Goal: Information Seeking & Learning: Learn about a topic

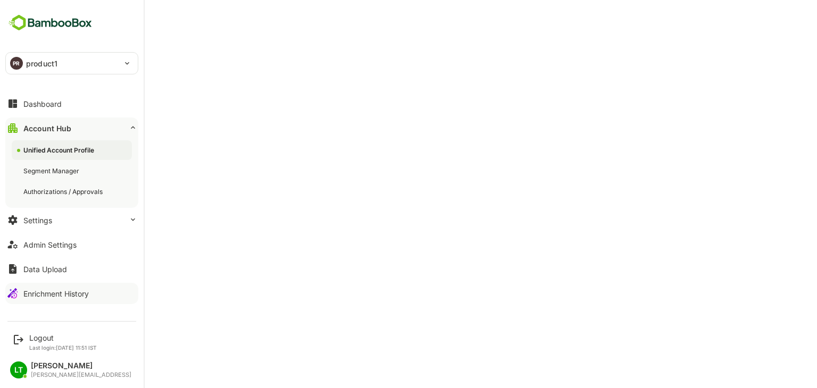
click at [51, 295] on div "Enrichment History" at bounding box center [55, 293] width 65 height 9
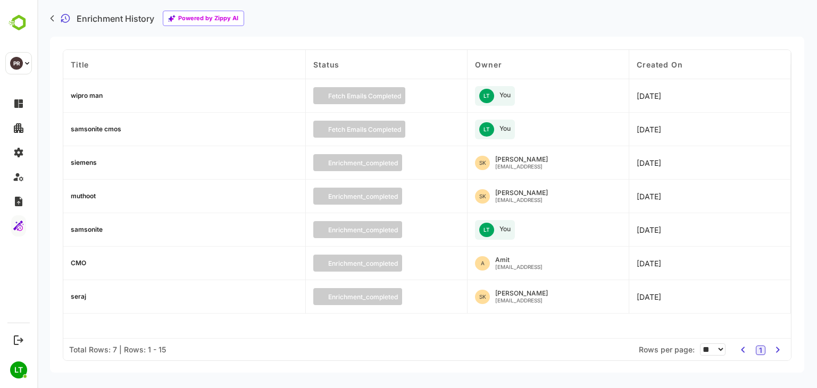
click at [92, 93] on div "wipro man" at bounding box center [87, 96] width 32 height 6
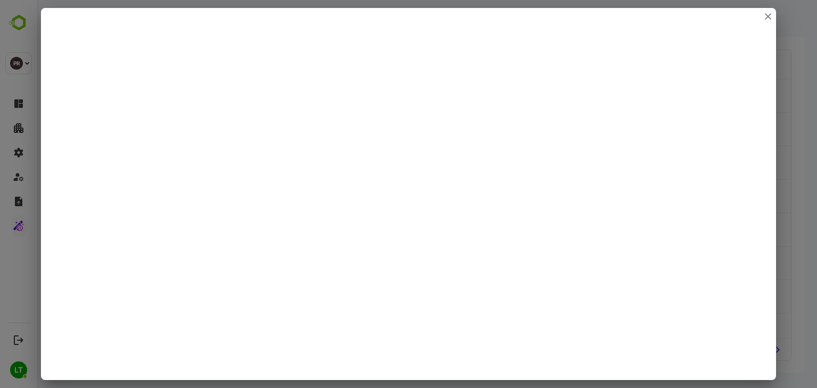
click at [35, 283] on div at bounding box center [408, 194] width 817 height 388
click at [817, 101] on div at bounding box center [408, 194] width 817 height 388
click at [765, 18] on icon "close" at bounding box center [768, 16] width 6 height 6
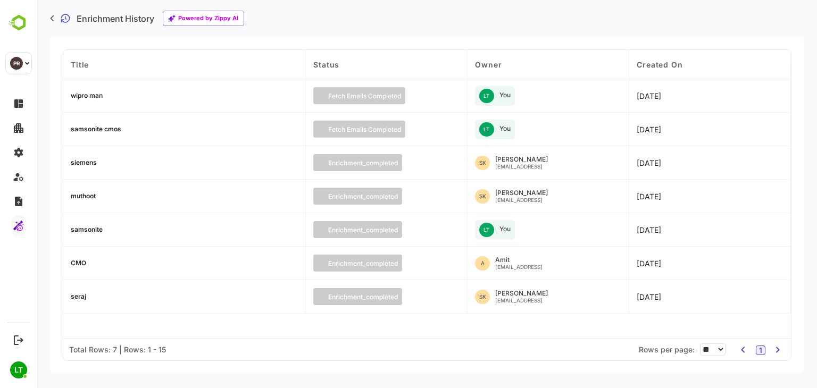
click at [104, 130] on div "samsonite cmos" at bounding box center [184, 130] width 243 height 34
click at [104, 130] on div "samsonite cmos" at bounding box center [96, 129] width 51 height 6
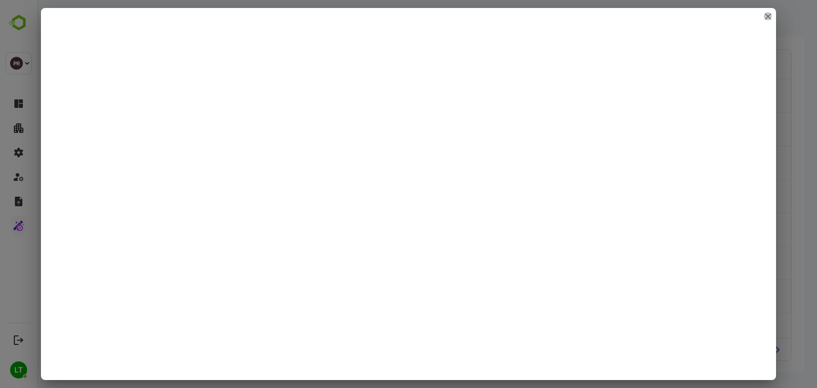
click at [769, 18] on icon "close" at bounding box center [768, 16] width 5 height 5
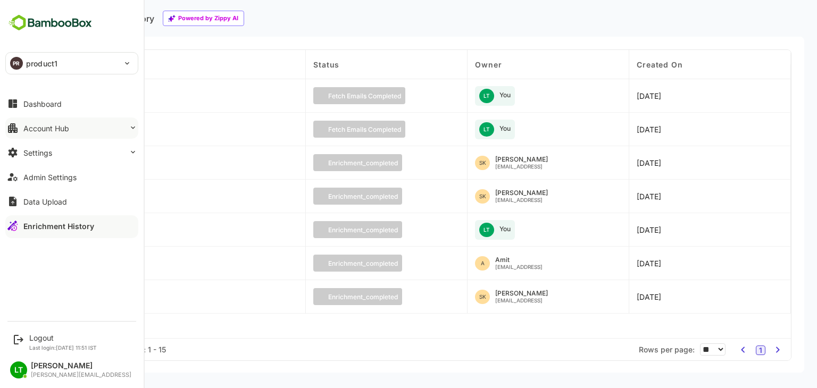
click at [48, 137] on button "Account Hub" at bounding box center [71, 128] width 133 height 21
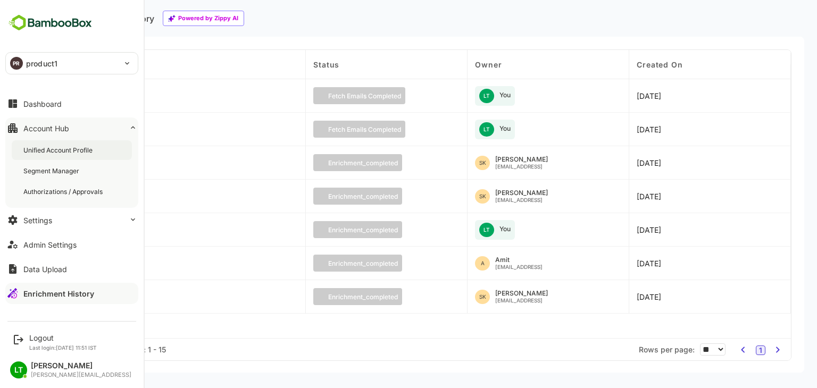
click at [64, 147] on div "Unified Account Profile" at bounding box center [58, 150] width 71 height 9
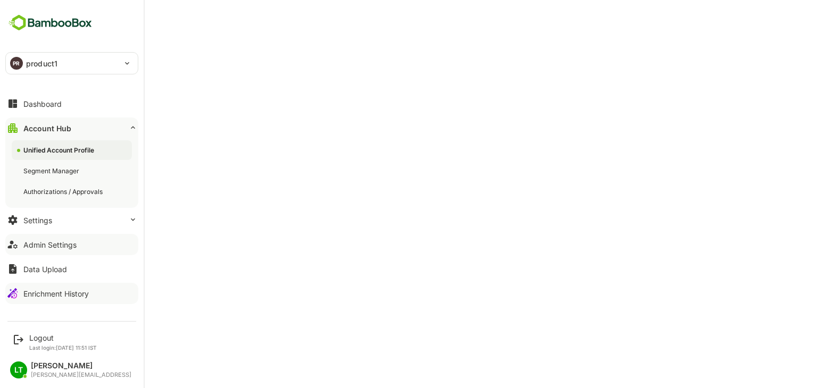
click at [54, 247] on div "Admin Settings" at bounding box center [49, 244] width 53 height 9
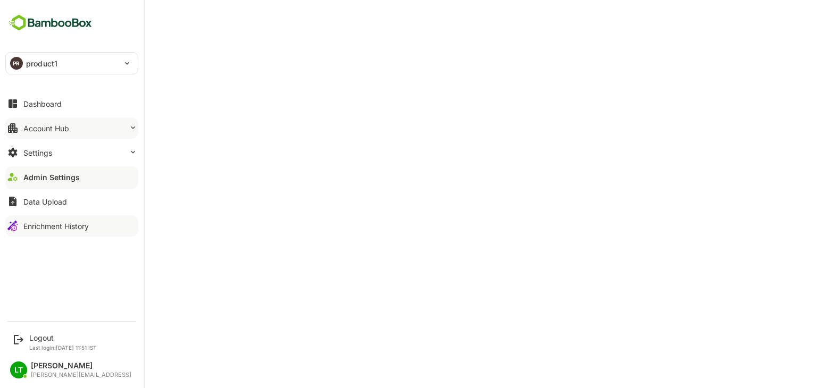
click at [24, 129] on div "Account Hub" at bounding box center [46, 128] width 46 height 9
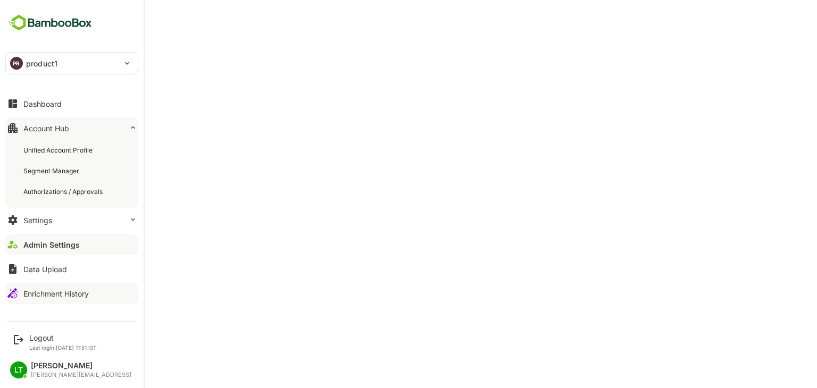
click at [42, 293] on div "Enrichment History" at bounding box center [55, 293] width 65 height 9
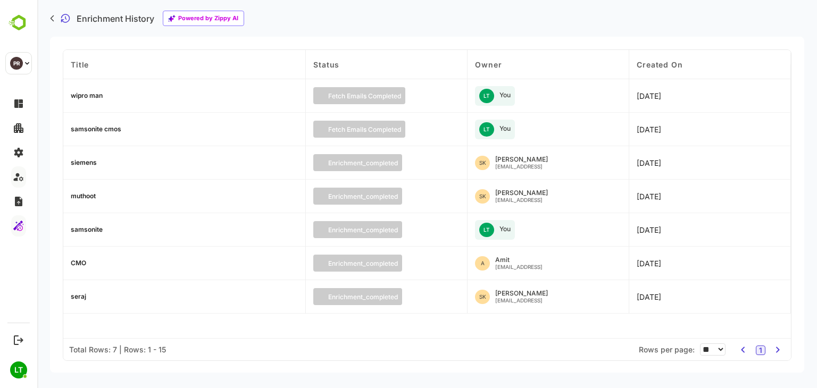
click at [81, 126] on div "samsonite cmos" at bounding box center [96, 129] width 51 height 6
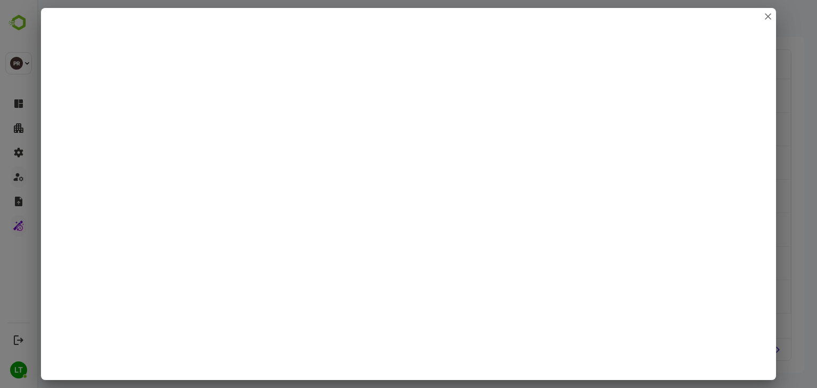
click at [30, 146] on div at bounding box center [408, 194] width 817 height 388
click at [767, 15] on icon "close" at bounding box center [768, 16] width 5 height 5
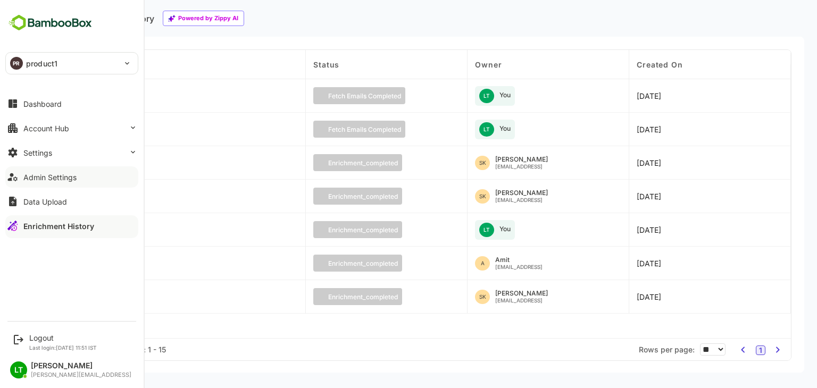
click at [54, 178] on div "Admin Settings" at bounding box center [49, 177] width 53 height 9
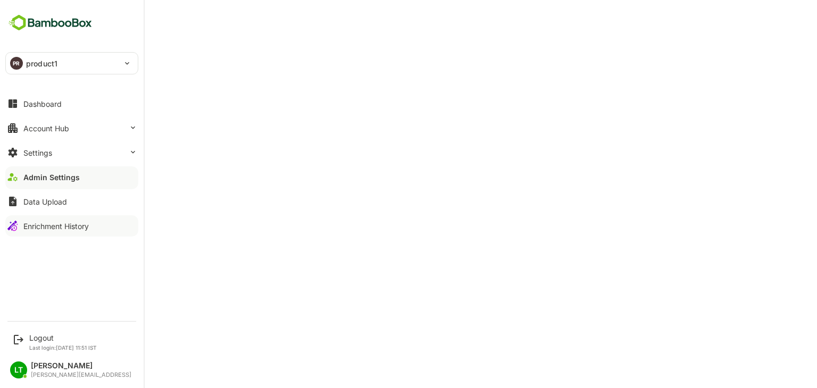
click at [55, 224] on div "Enrichment History" at bounding box center [55, 226] width 65 height 9
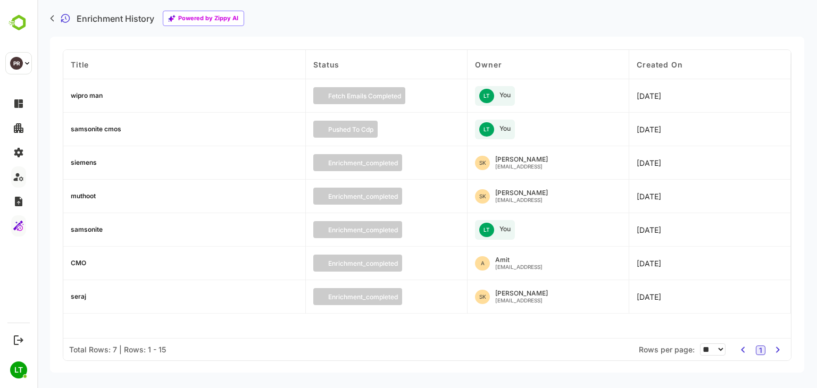
click at [87, 96] on div "wipro man" at bounding box center [87, 96] width 32 height 6
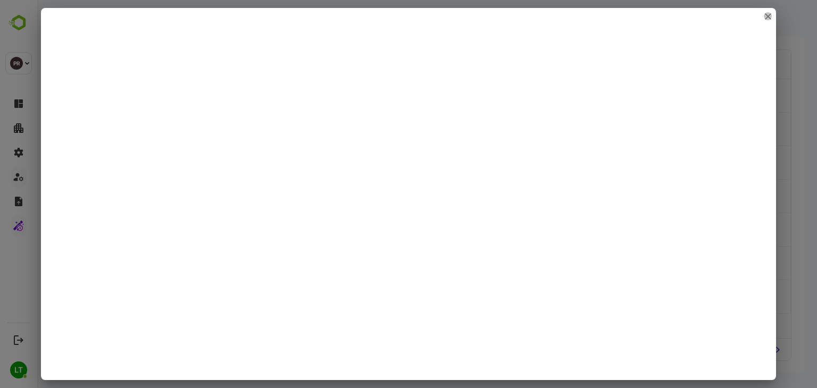
click at [768, 13] on icon "close" at bounding box center [768, 16] width 6 height 6
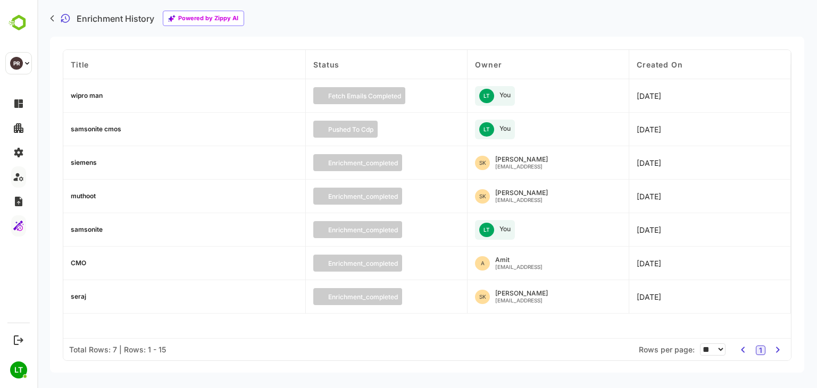
drag, startPoint x: 768, startPoint y: 13, endPoint x: 289, endPoint y: 118, distance: 490.2
click at [289, 118] on div "samsonite cmos" at bounding box center [184, 130] width 243 height 34
click at [84, 126] on div "samsonite cmos" at bounding box center [96, 129] width 51 height 6
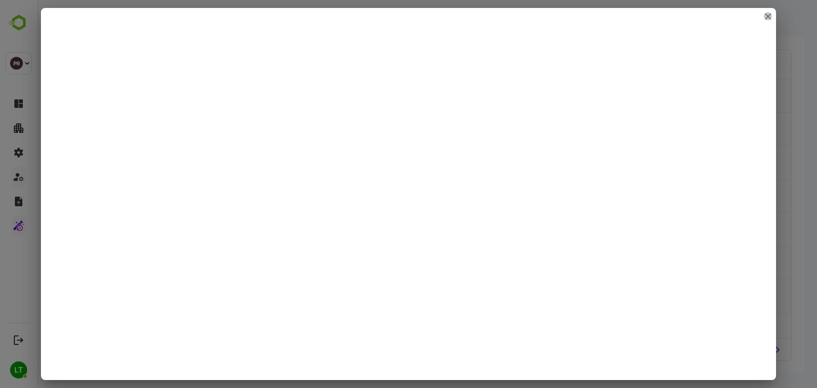
click at [768, 14] on icon "close" at bounding box center [768, 16] width 6 height 6
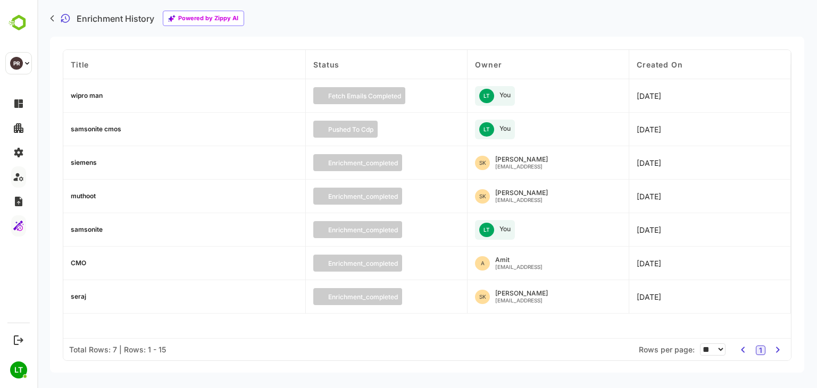
click at [93, 98] on div "wipro man" at bounding box center [87, 96] width 32 height 6
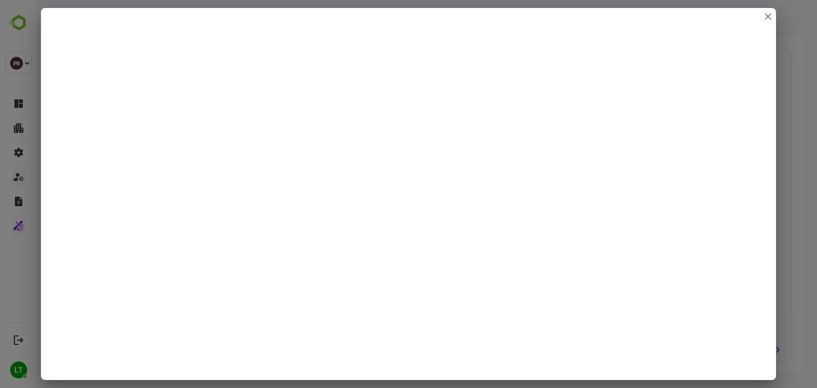
click at [790, 77] on div at bounding box center [408, 194] width 817 height 388
click at [767, 20] on button "close" at bounding box center [768, 16] width 8 height 8
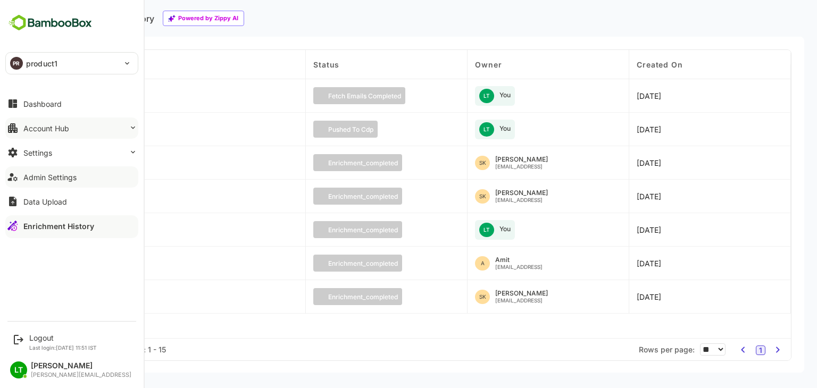
click at [56, 138] on button "Account Hub" at bounding box center [71, 128] width 133 height 21
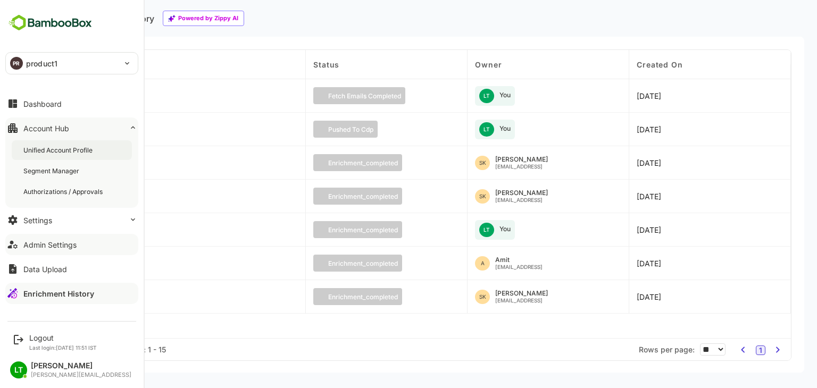
click at [63, 157] on div "Unified Account Profile" at bounding box center [72, 150] width 120 height 20
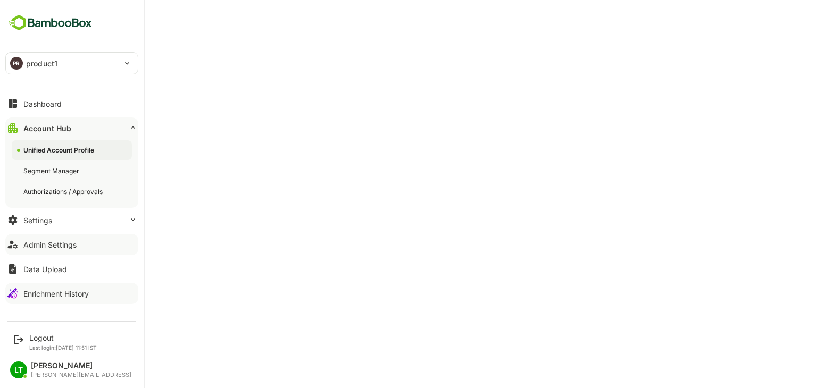
click at [47, 292] on div "Enrichment History" at bounding box center [55, 293] width 65 height 9
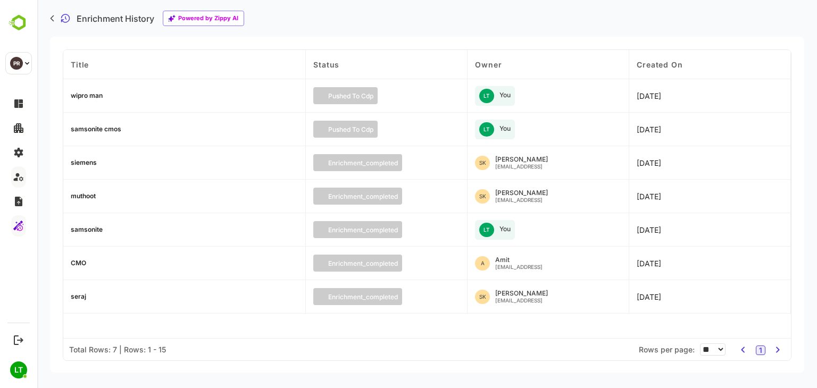
click at [104, 131] on div "samsonite cmos" at bounding box center [96, 129] width 51 height 6
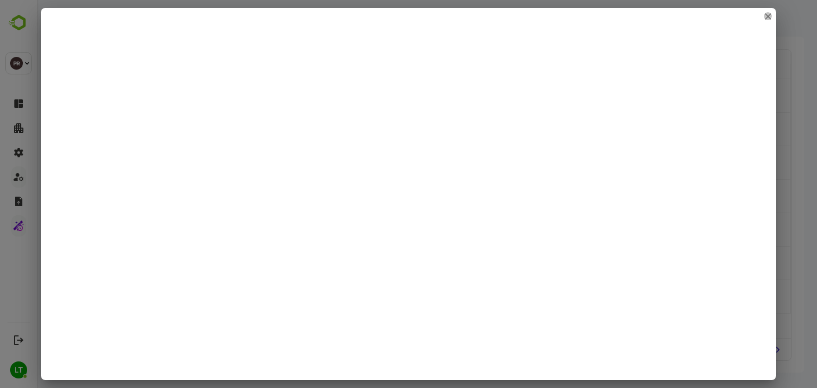
click at [769, 18] on icon "close" at bounding box center [768, 16] width 6 height 6
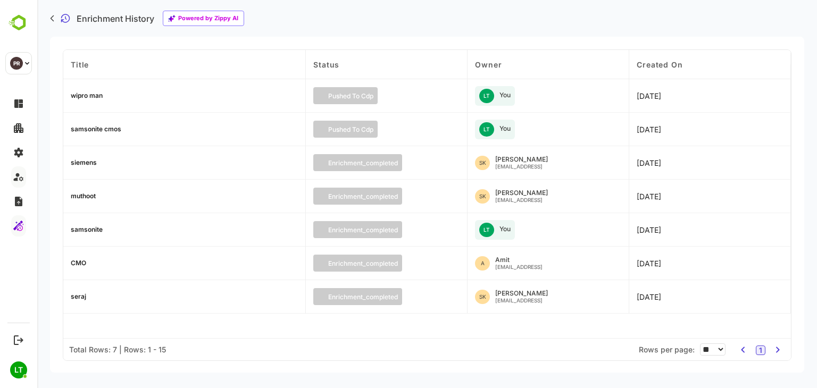
click at [85, 93] on div "wipro man" at bounding box center [87, 96] width 32 height 6
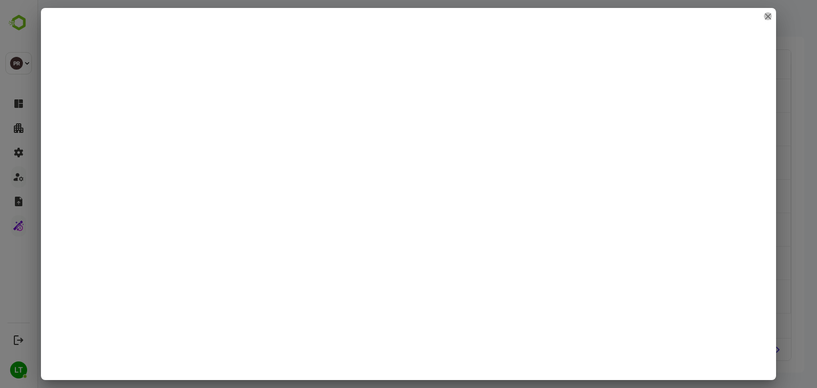
click at [770, 14] on icon "close" at bounding box center [768, 16] width 5 height 5
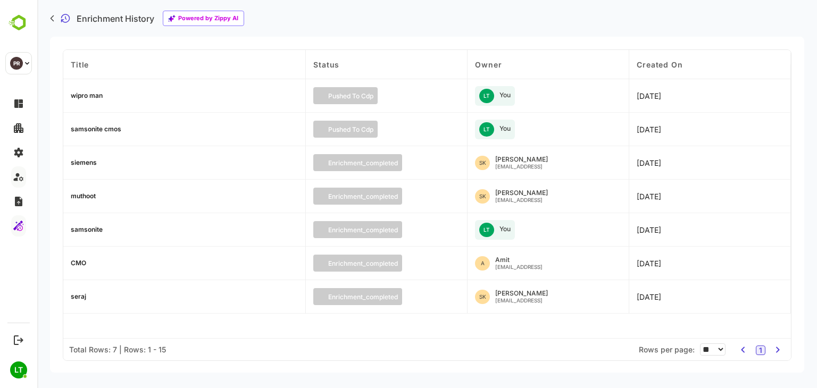
click at [394, 30] on div "Enrichment History Powered by Zippy AI" at bounding box center [427, 18] width 780 height 37
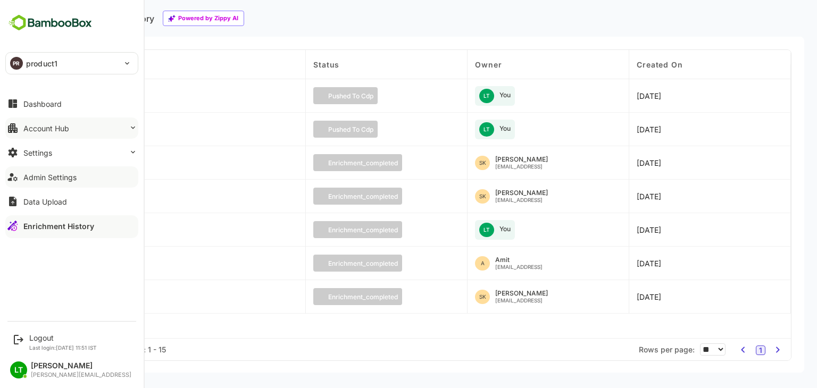
click at [64, 131] on div "Account Hub" at bounding box center [46, 128] width 46 height 9
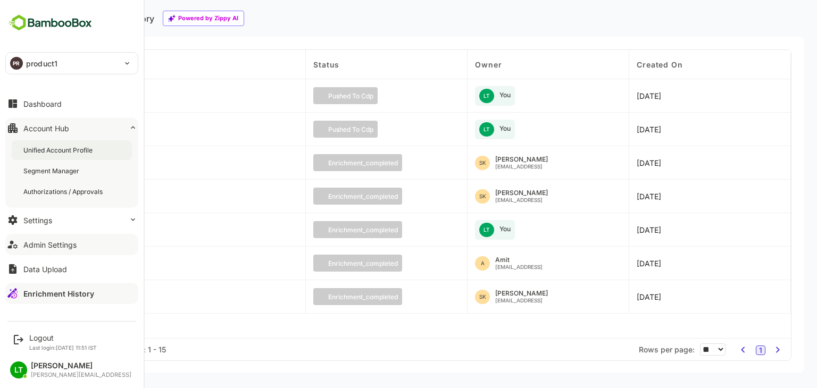
click at [66, 148] on div "Unified Account Profile" at bounding box center [58, 150] width 71 height 9
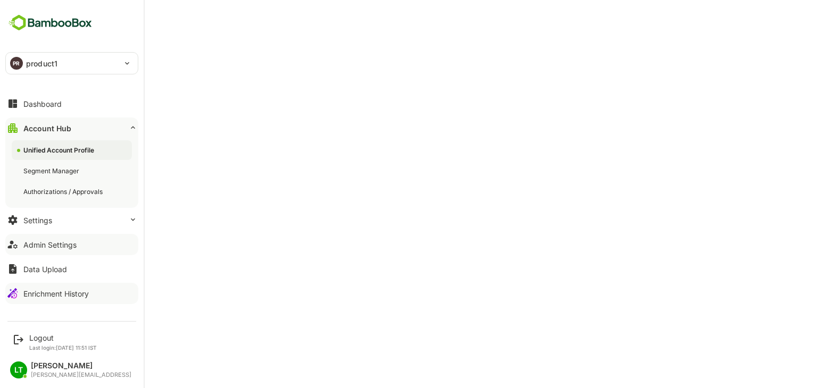
click at [39, 287] on button "Enrichment History" at bounding box center [71, 293] width 133 height 21
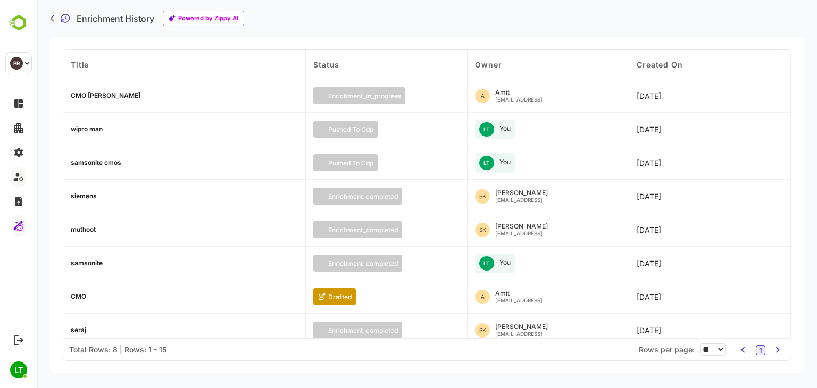
click at [87, 93] on div "CMO [PERSON_NAME]" at bounding box center [106, 96] width 70 height 6
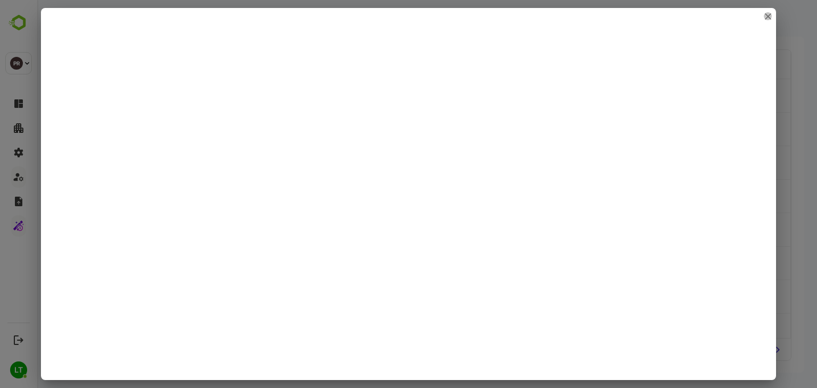
click at [769, 15] on icon "close" at bounding box center [768, 16] width 5 height 5
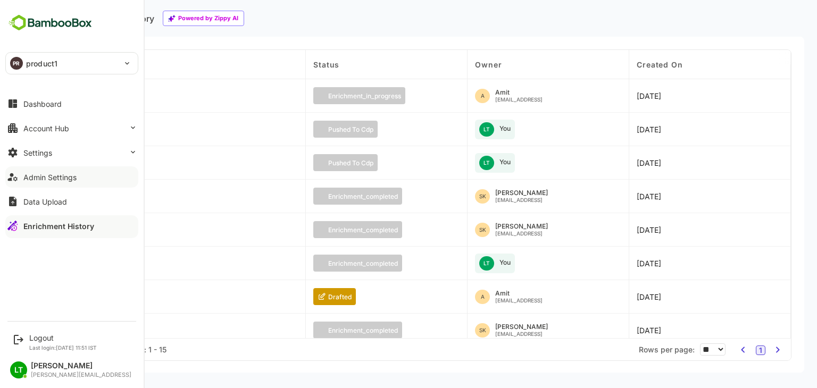
click at [61, 222] on div "Enrichment History" at bounding box center [58, 226] width 71 height 9
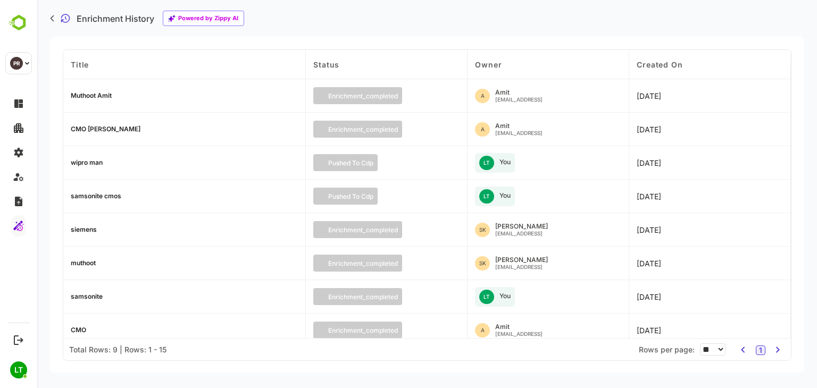
click at [111, 94] on div "Muthoot Amit" at bounding box center [91, 96] width 41 height 6
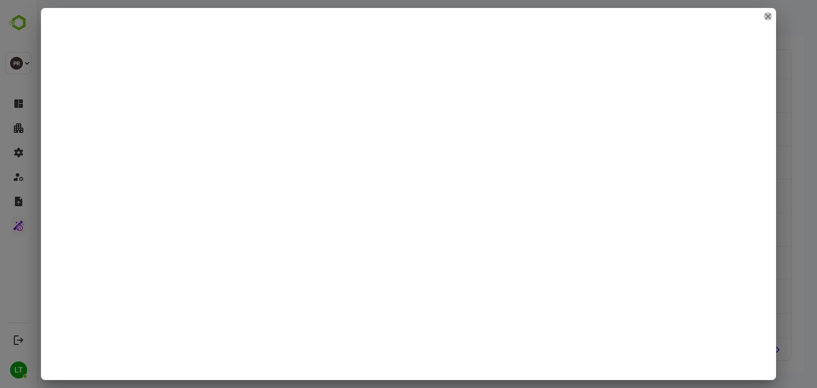
click at [769, 18] on icon "close" at bounding box center [768, 16] width 6 height 6
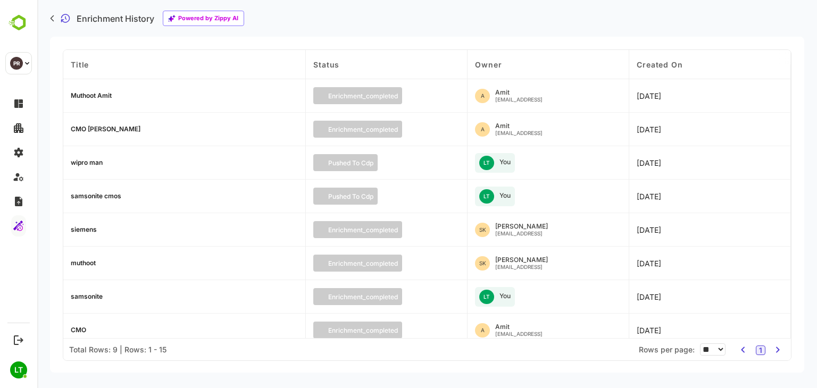
click at [105, 130] on div "CMO [PERSON_NAME]" at bounding box center [106, 129] width 70 height 6
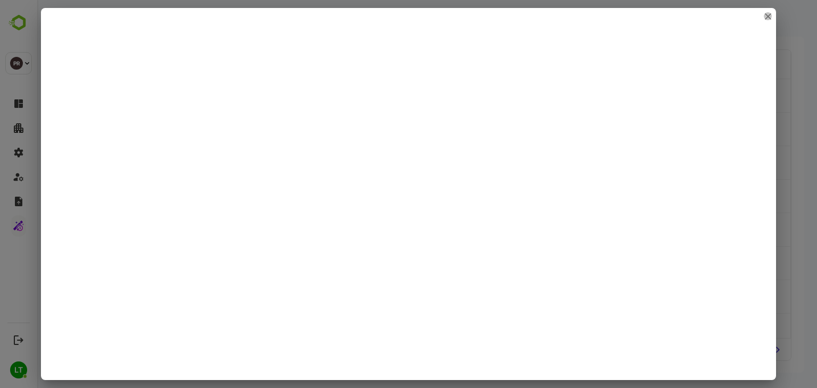
click at [768, 19] on icon "close" at bounding box center [768, 16] width 6 height 6
